Goal: Task Accomplishment & Management: Use online tool/utility

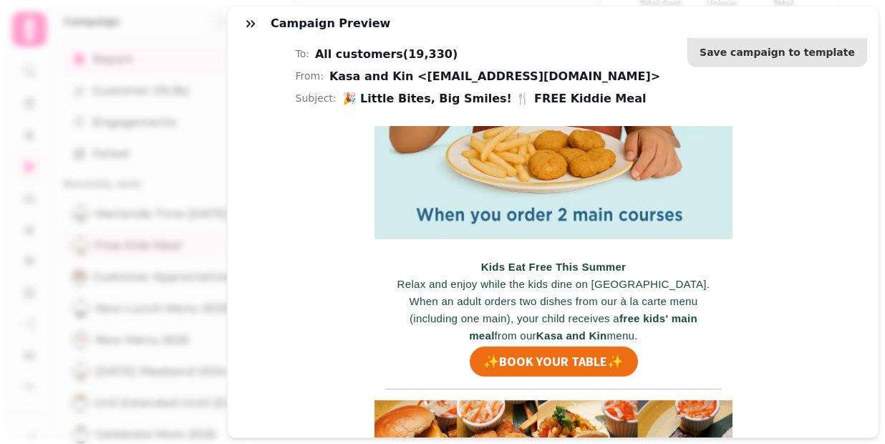
scroll to position [605, 0]
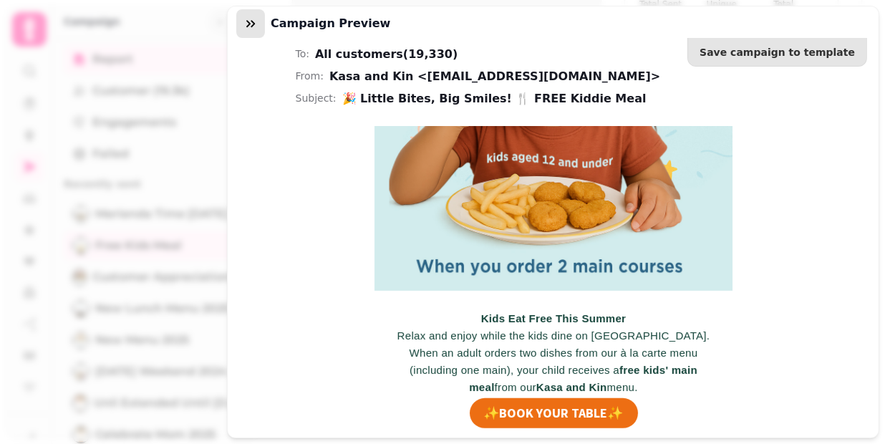
click at [251, 26] on icon "button" at bounding box center [250, 23] width 14 height 14
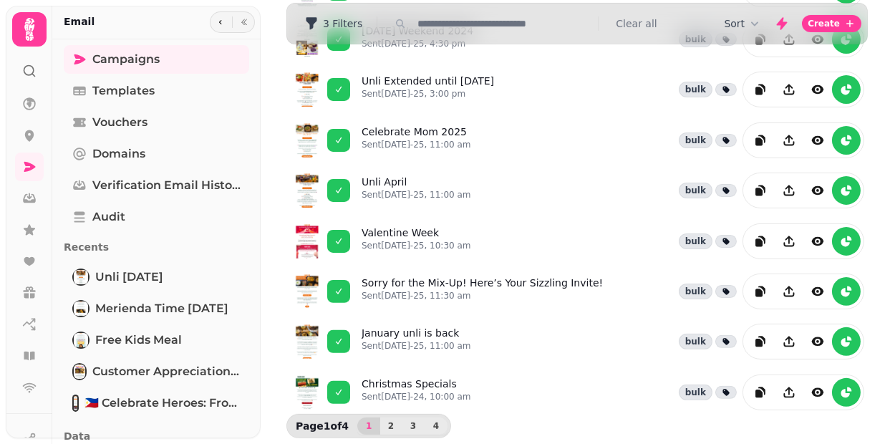
scroll to position [434, 0]
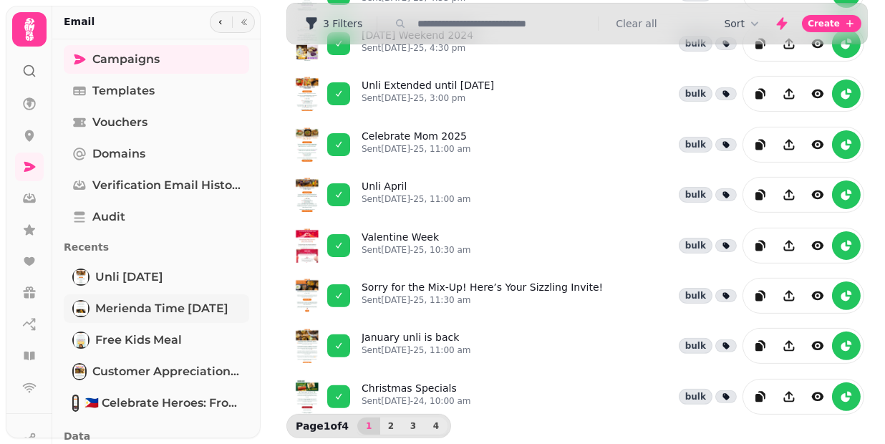
click at [184, 309] on span "Merienda time [DATE]" at bounding box center [161, 308] width 133 height 17
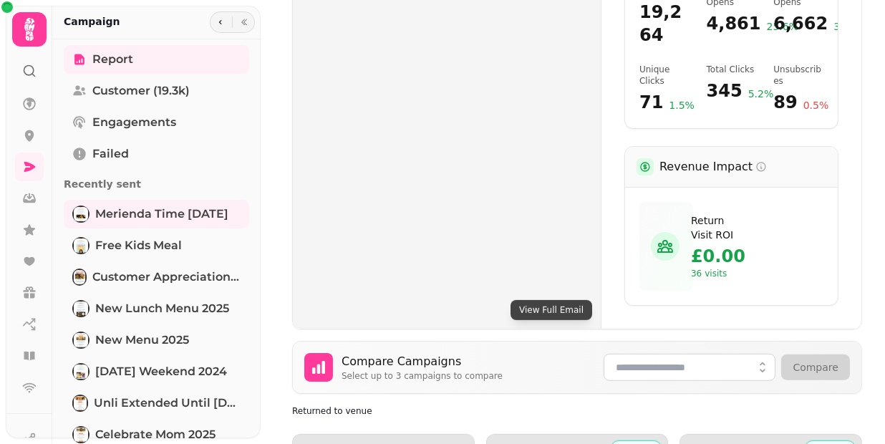
scroll to position [831, 0]
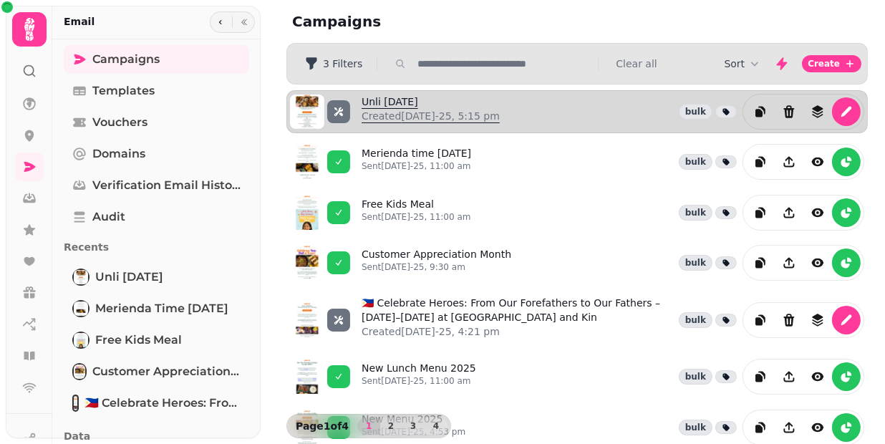
click at [439, 116] on p "Created [DATE]-25, 5:15 pm" at bounding box center [430, 116] width 138 height 14
select select "**********"
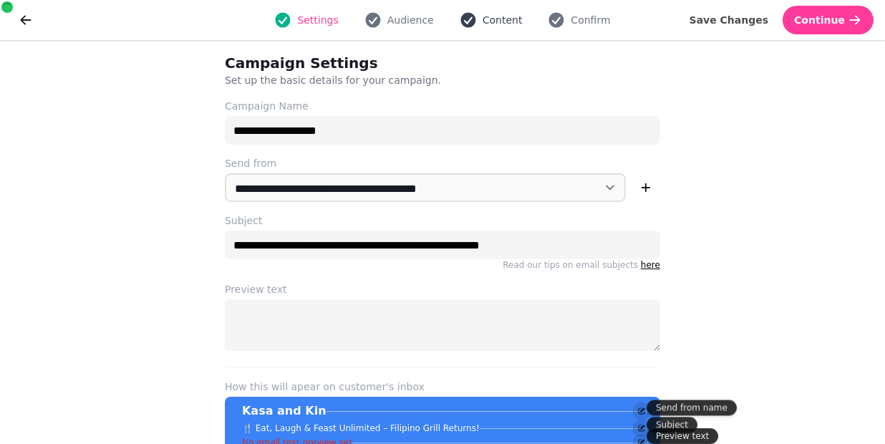
click at [495, 19] on span "Content" at bounding box center [502, 20] width 40 height 14
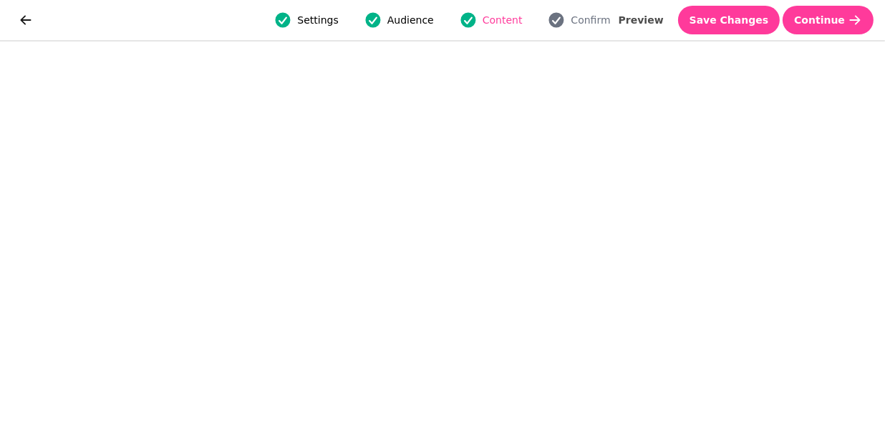
scroll to position [27, 0]
click at [741, 20] on span "Save Changes" at bounding box center [728, 20] width 79 height 10
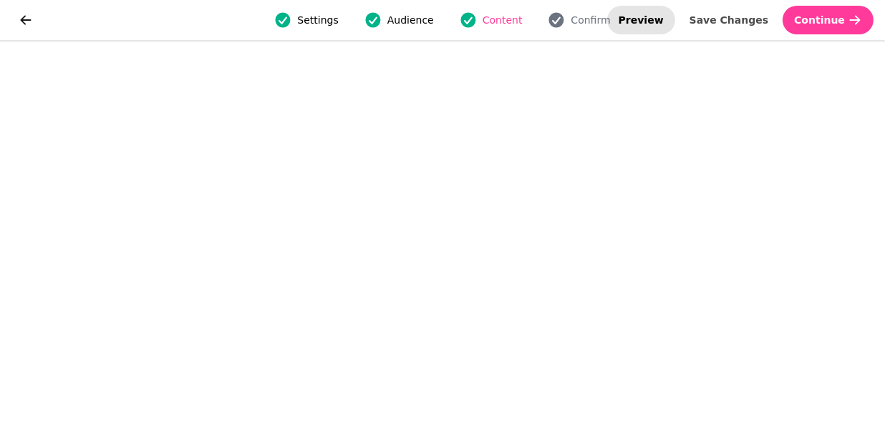
click at [651, 21] on span "Preview" at bounding box center [640, 20] width 45 height 10
select select "**********"
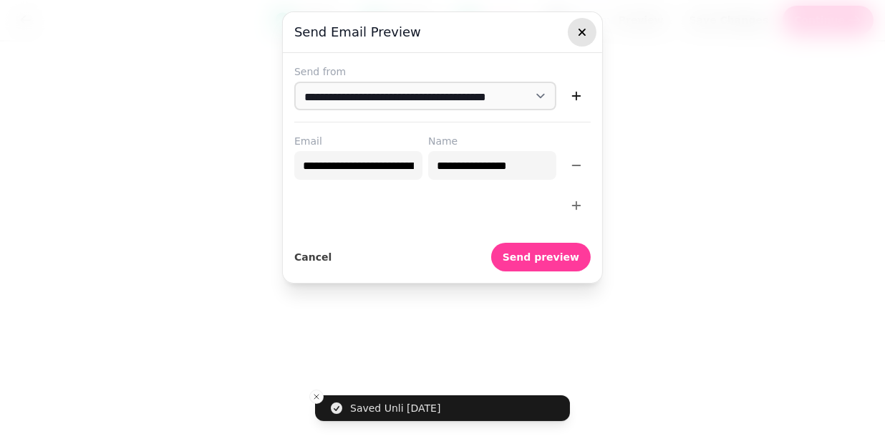
click at [584, 32] on icon "button" at bounding box center [582, 32] width 14 height 14
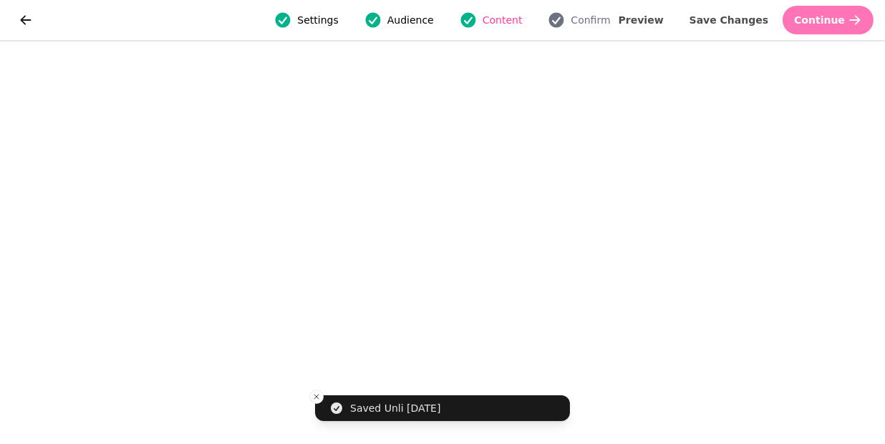
click at [825, 24] on span "Continue" at bounding box center [819, 20] width 51 height 10
